Goal: Communication & Community: Answer question/provide support

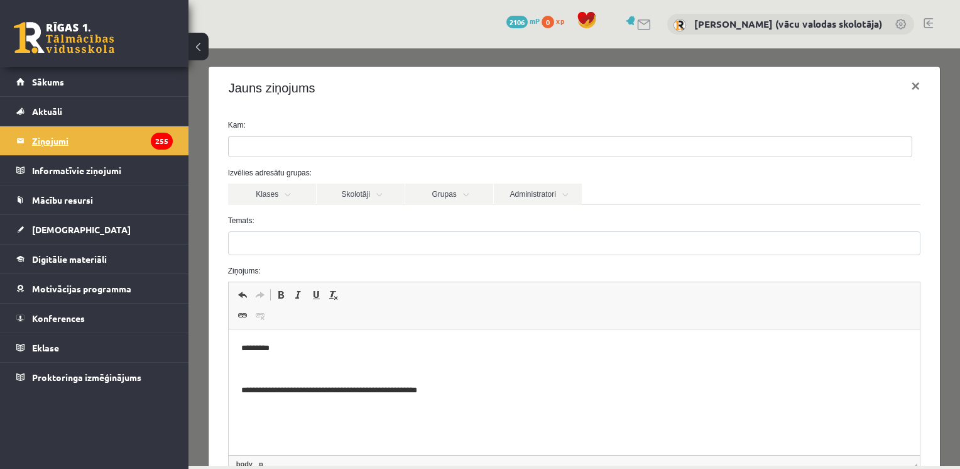
click at [77, 144] on legend "Ziņojumi 255" at bounding box center [102, 140] width 141 height 29
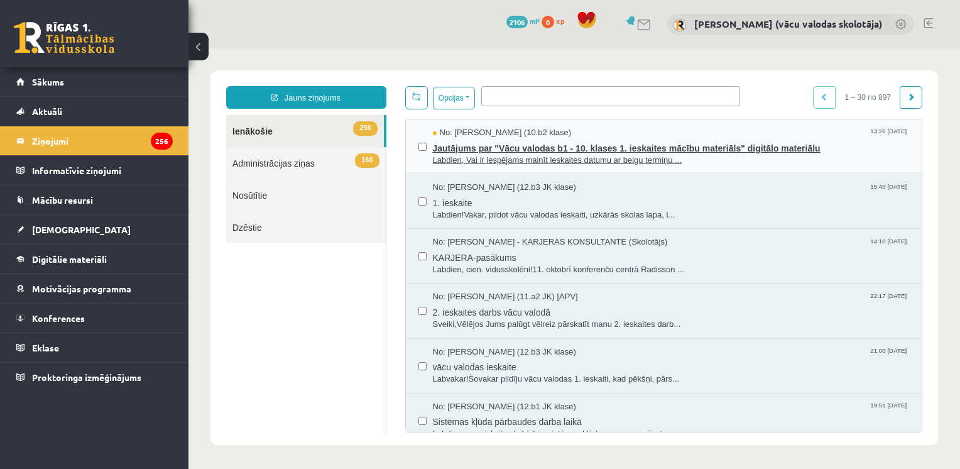
click at [488, 155] on span "Labdien, Vai ir iespējams mainīt ieskaites datumu ar beigu termiņu ..." at bounding box center [671, 161] width 477 height 12
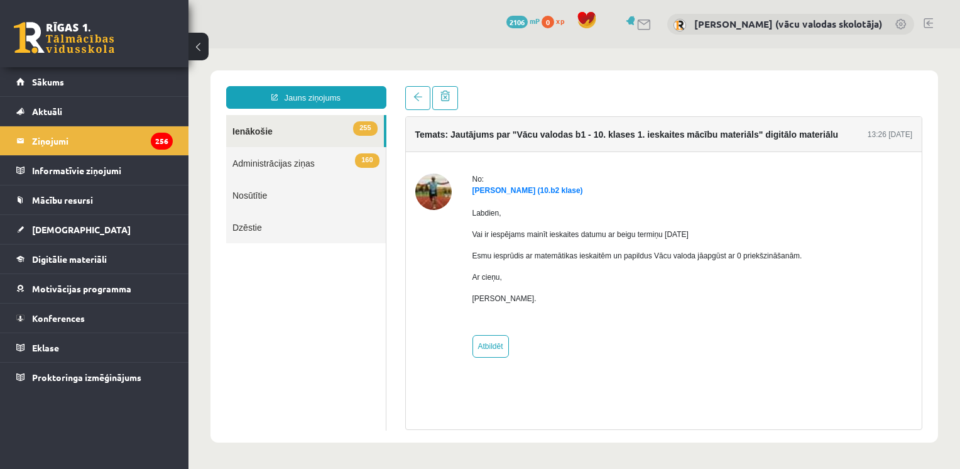
drag, startPoint x: 528, startPoint y: 301, endPoint x: 456, endPoint y: 290, distance: 72.4
click at [456, 290] on div "No: [PERSON_NAME] (10.b2 klase) Labdien, Vai ir iespējams mainīt ieskaites datu…" at bounding box center [664, 265] width 498 height 184
copy div "No: [PERSON_NAME] (10.b2 klase) Labdien, Vai ir iespējams mainīt ieskaites datu…"
click at [422, 239] on div at bounding box center [433, 265] width 36 height 184
click at [434, 190] on img at bounding box center [433, 191] width 36 height 36
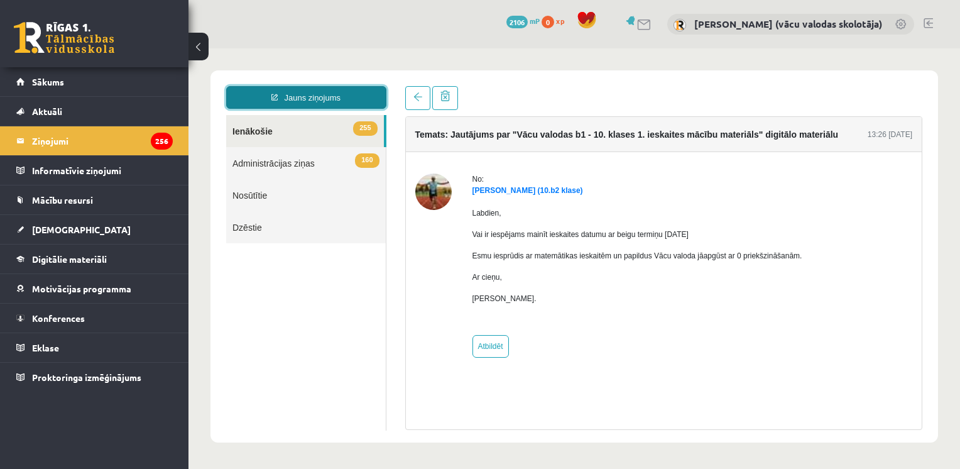
click at [319, 92] on link "Jauns ziņojums" at bounding box center [306, 97] width 160 height 23
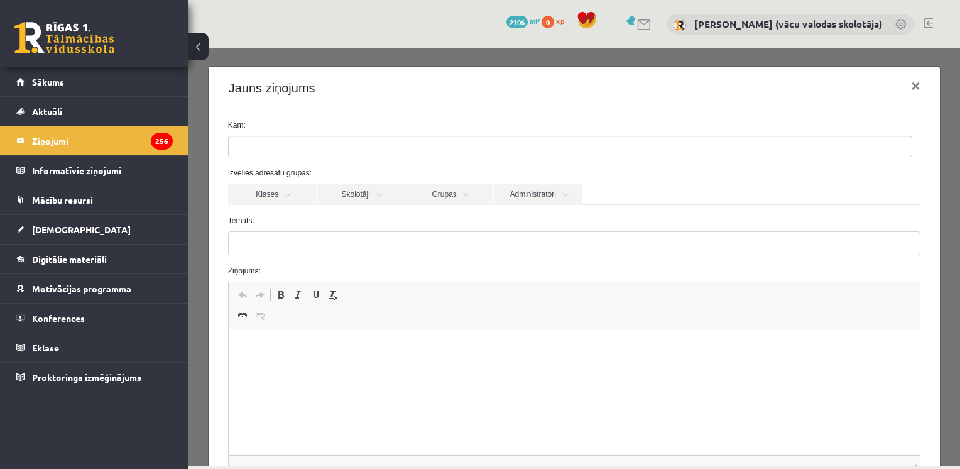
click at [250, 344] on p "Bagātinātā teksta redaktors, wiswyg-editor-47433887142600-1760295411-773" at bounding box center [574, 348] width 667 height 13
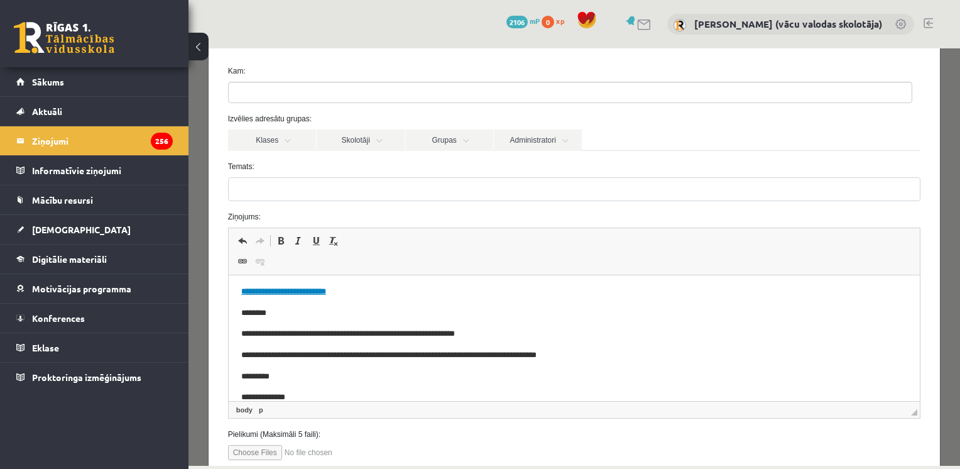
scroll to position [18, 0]
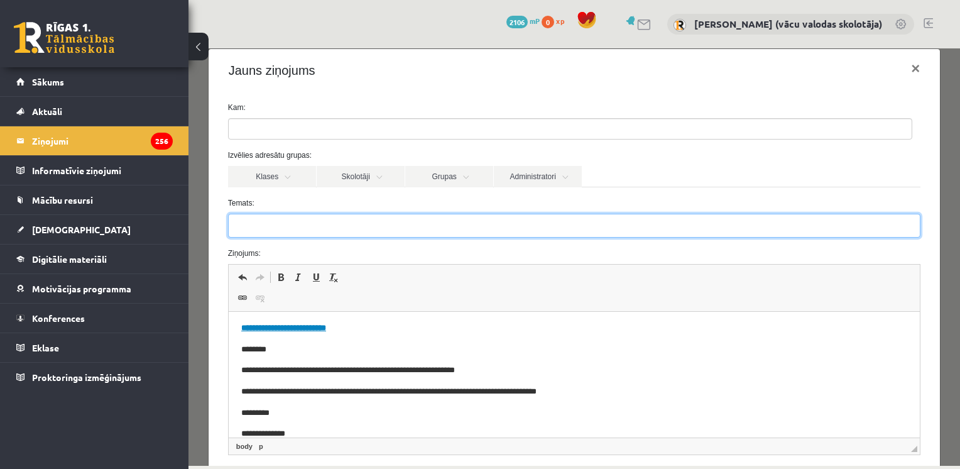
click at [614, 231] on input "Temats:" at bounding box center [574, 226] width 693 height 24
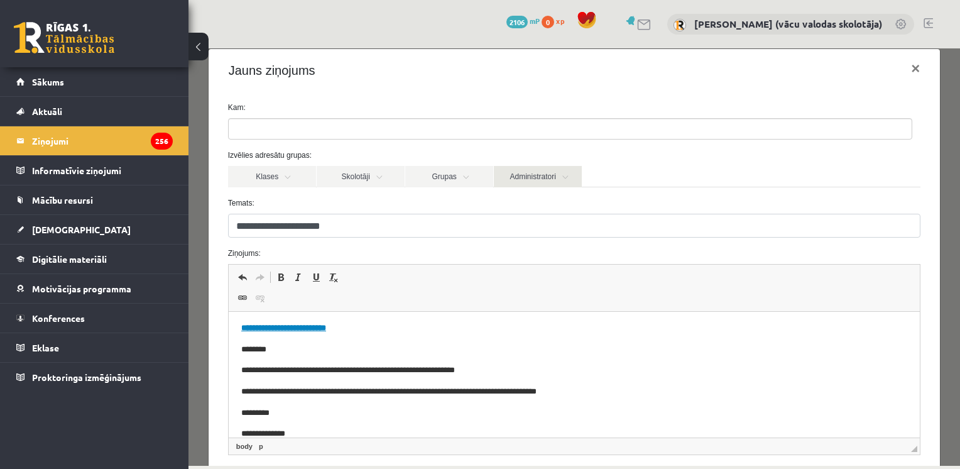
click at [546, 179] on link "Administratori" at bounding box center [538, 176] width 88 height 21
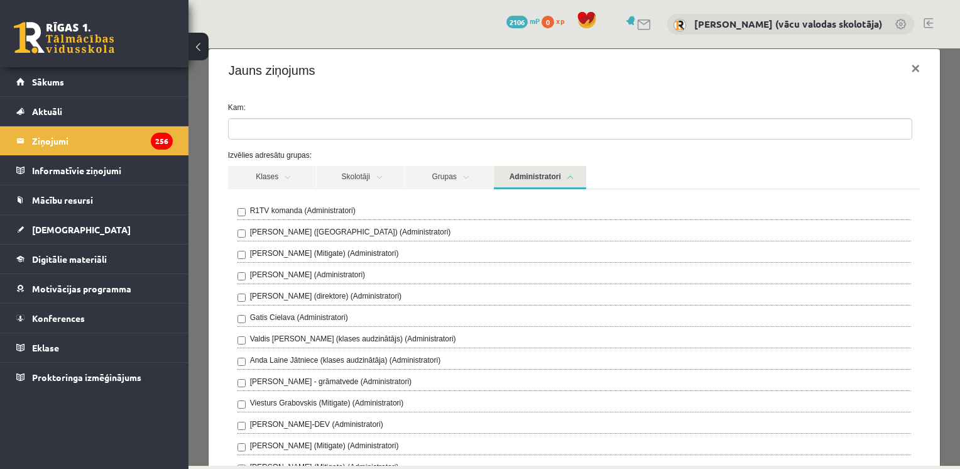
click at [259, 357] on label "Anda Laine Jātniece (klases audzinātāja) (Administratori)" at bounding box center [345, 359] width 191 height 11
click at [563, 180] on link "Administratori" at bounding box center [540, 177] width 92 height 23
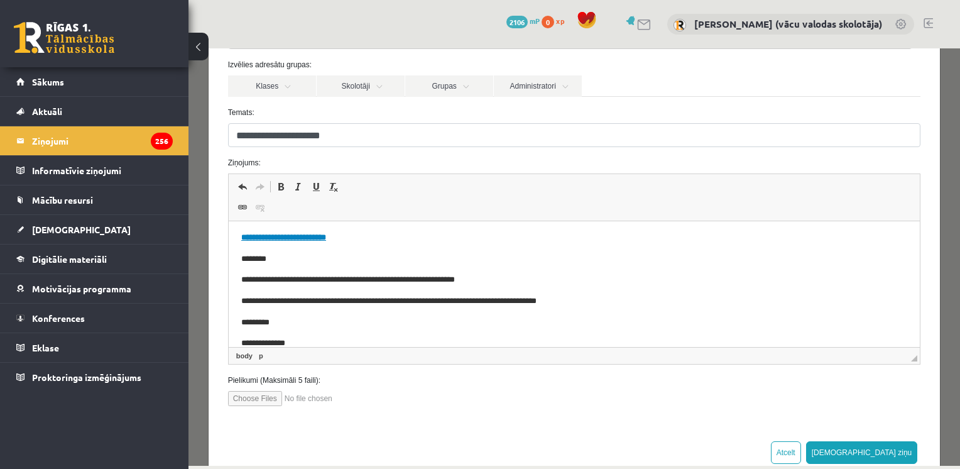
scroll to position [120, 0]
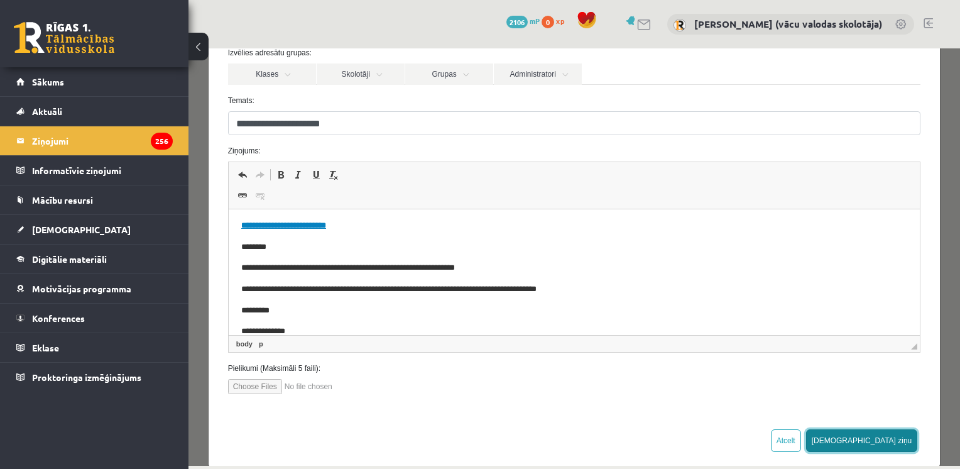
click at [886, 437] on button "[DEMOGRAPHIC_DATA] ziņu" at bounding box center [862, 440] width 112 height 23
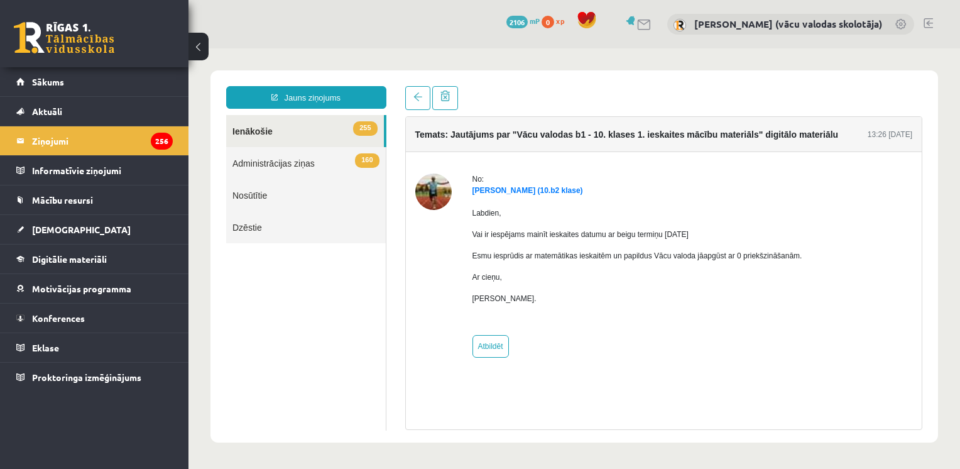
scroll to position [0, 0]
click at [492, 346] on link "Atbildēt" at bounding box center [490, 346] width 36 height 23
type input "**********"
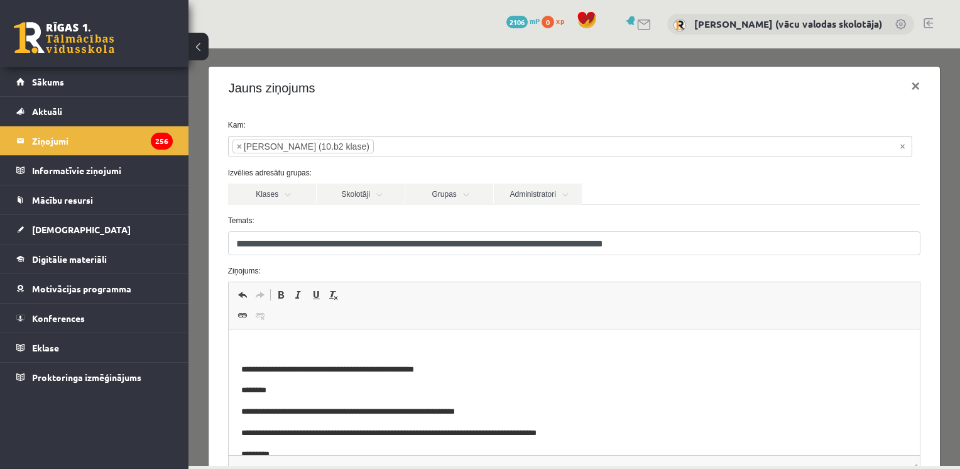
click at [342, 342] on p "Bagātinātā teksta redaktors, wiswyg-editor-47433782083340-1760295510-365" at bounding box center [574, 348] width 667 height 13
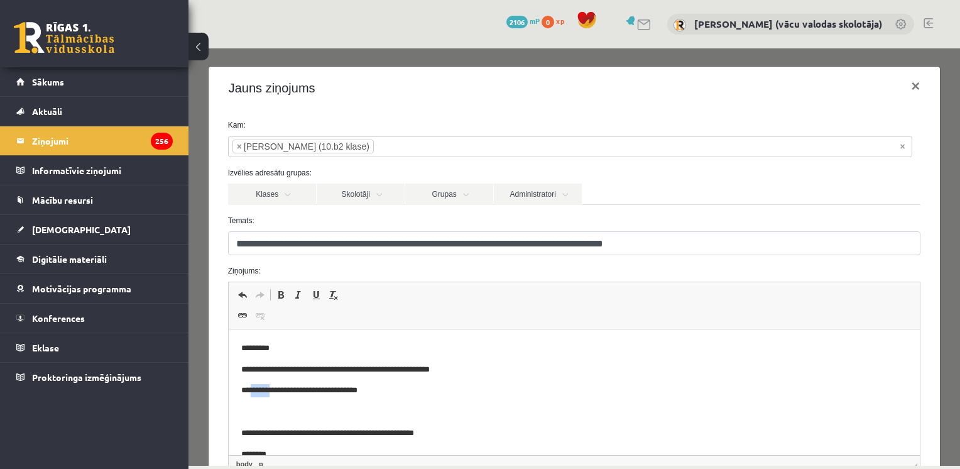
drag, startPoint x: 272, startPoint y: 388, endPoint x: 253, endPoint y: 390, distance: 18.9
click at [253, 390] on p "**********" at bounding box center [565, 390] width 648 height 13
click at [418, 390] on p "**********" at bounding box center [565, 390] width 648 height 13
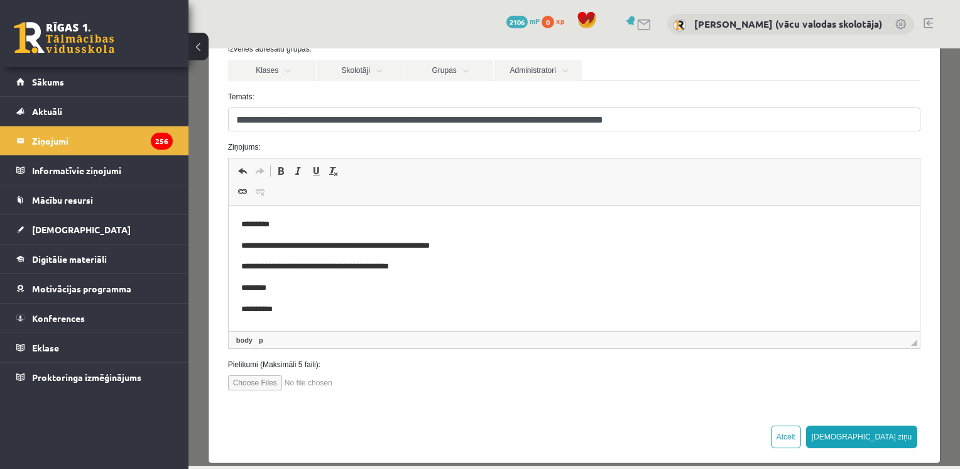
scroll to position [128, 0]
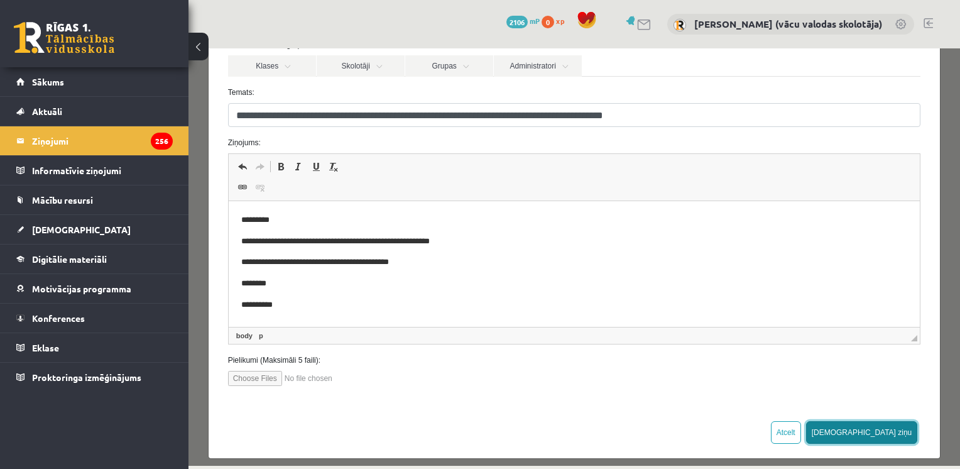
click at [890, 432] on button "[DEMOGRAPHIC_DATA] ziņu" at bounding box center [862, 432] width 112 height 23
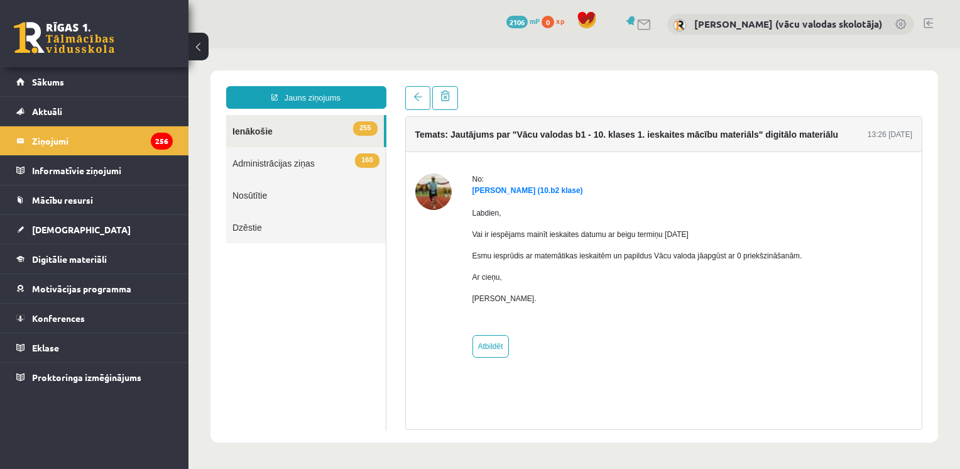
scroll to position [0, 0]
click at [44, 148] on legend "Ziņojumi 256" at bounding box center [102, 140] width 141 height 29
